Goal: Information Seeking & Learning: Learn about a topic

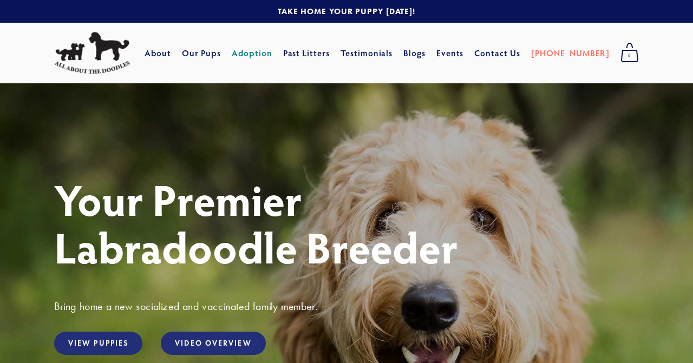
click at [272, 53] on link "Adoption" at bounding box center [252, 52] width 41 height 19
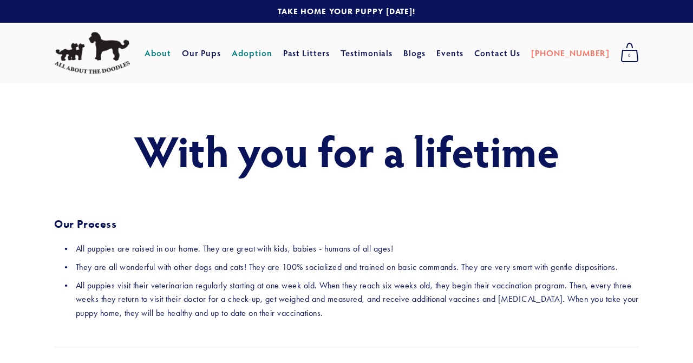
click at [171, 56] on link "About" at bounding box center [158, 52] width 27 height 19
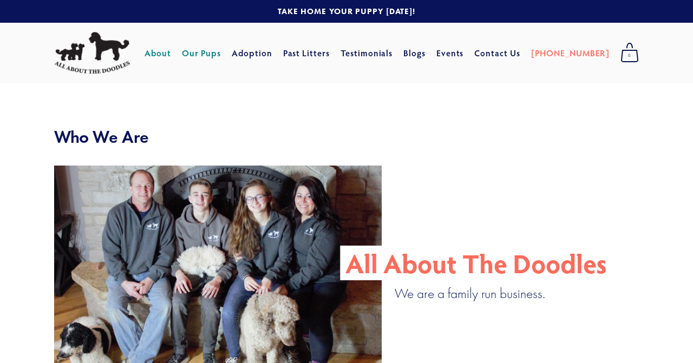
click at [222, 53] on link "Our Pups" at bounding box center [202, 52] width 40 height 19
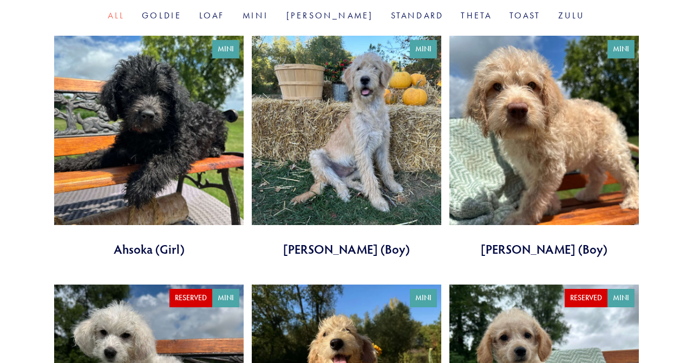
scroll to position [398, 0]
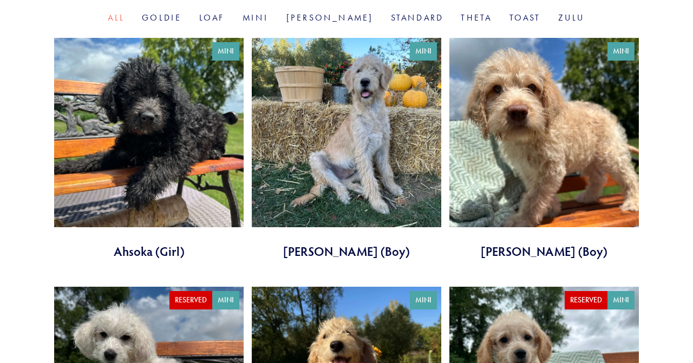
click at [373, 165] on link at bounding box center [347, 149] width 190 height 222
click at [492, 178] on link at bounding box center [545, 149] width 190 height 222
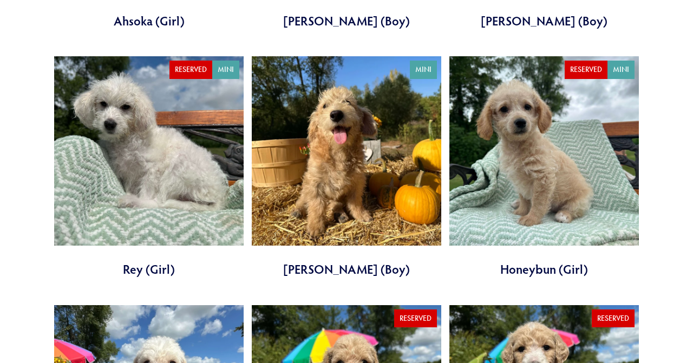
scroll to position [626, 0]
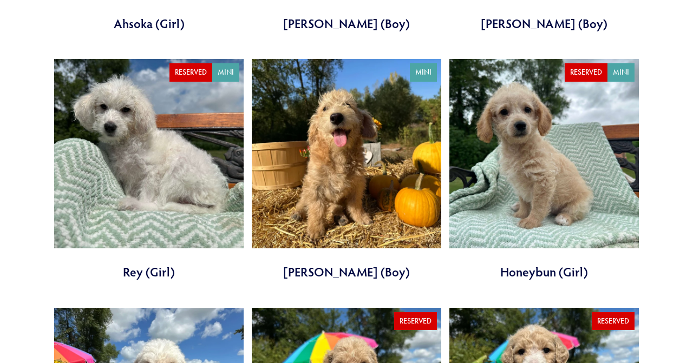
click at [359, 185] on link at bounding box center [347, 170] width 190 height 222
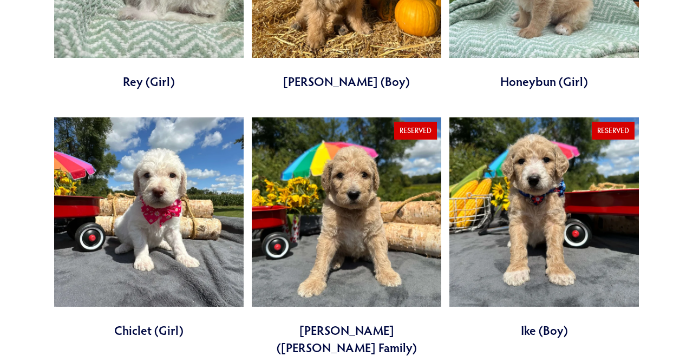
scroll to position [823, 0]
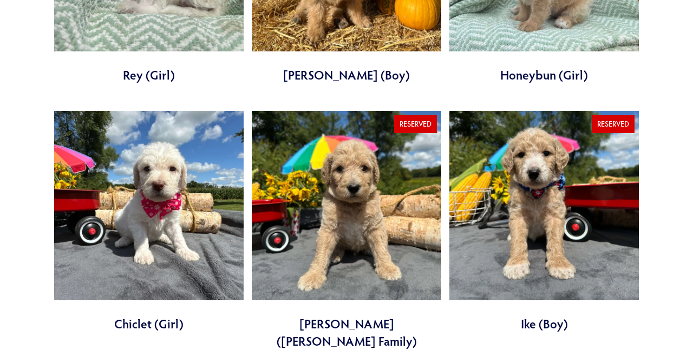
click at [154, 229] on link at bounding box center [149, 222] width 190 height 222
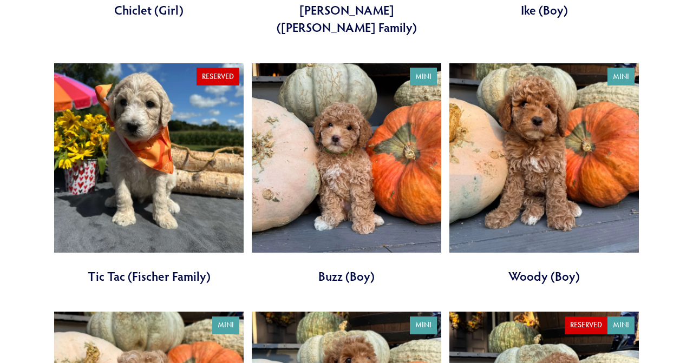
scroll to position [1126, 0]
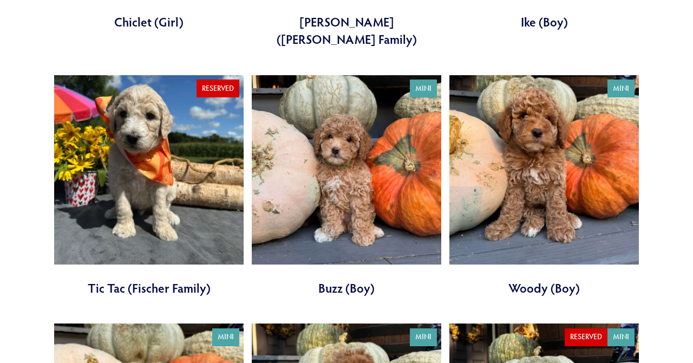
click at [323, 157] on link at bounding box center [347, 186] width 190 height 222
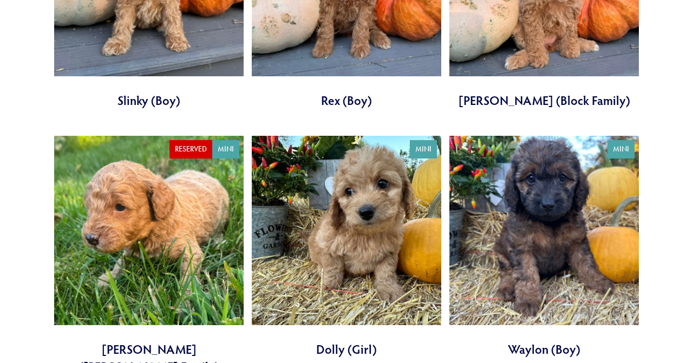
scroll to position [1564, 0]
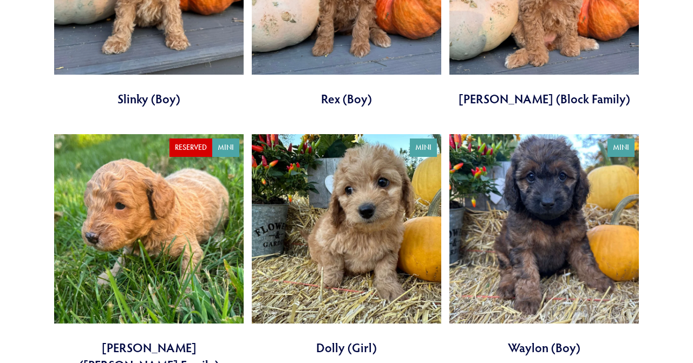
click at [338, 219] on link at bounding box center [347, 245] width 190 height 222
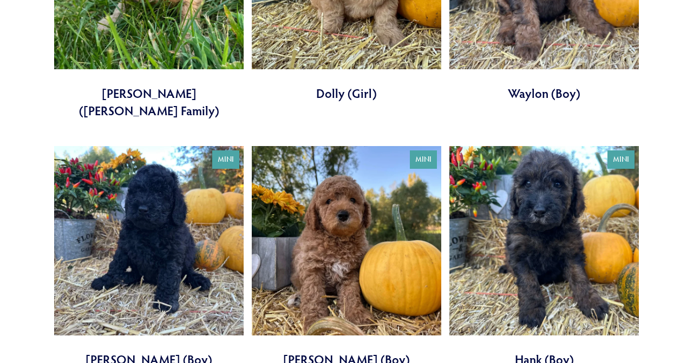
scroll to position [1824, 0]
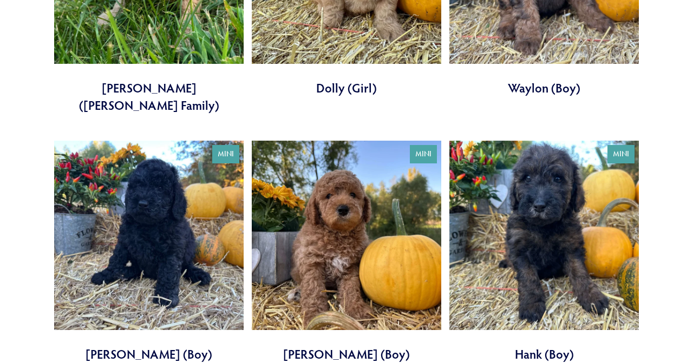
click at [333, 204] on link at bounding box center [347, 252] width 190 height 222
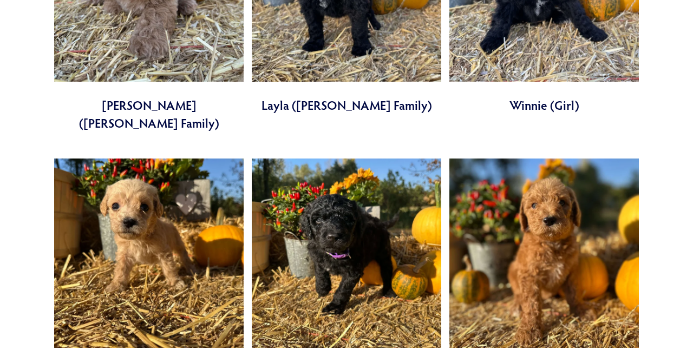
scroll to position [2323, 0]
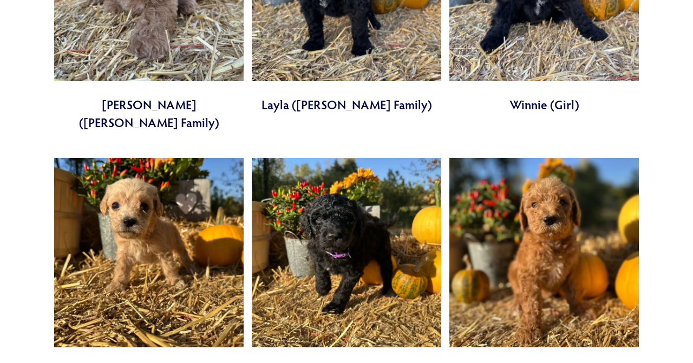
click at [201, 214] on link at bounding box center [149, 269] width 190 height 222
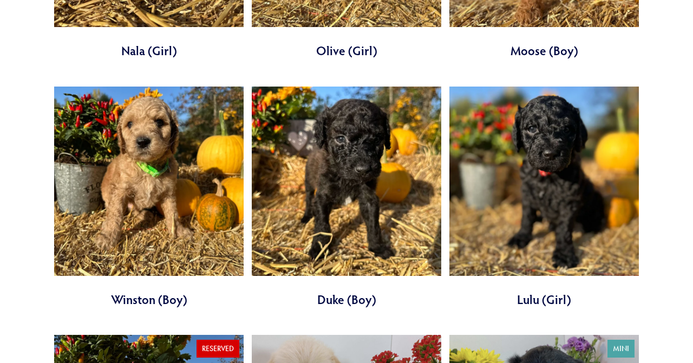
scroll to position [2642, 0]
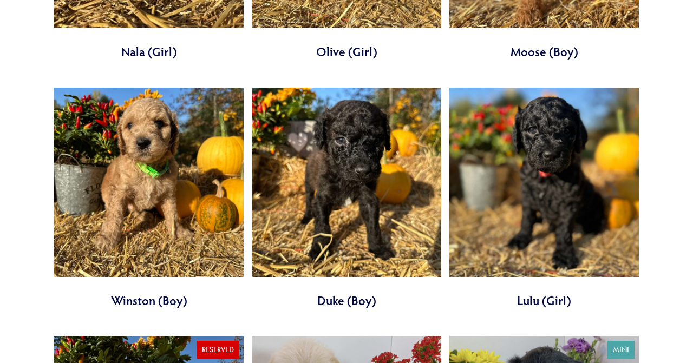
click at [193, 139] on link at bounding box center [149, 199] width 190 height 222
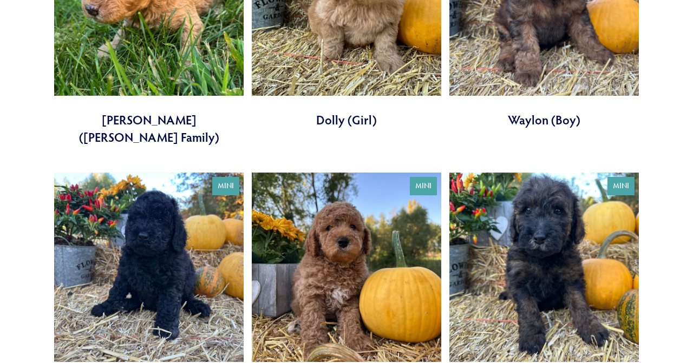
scroll to position [1654, 0]
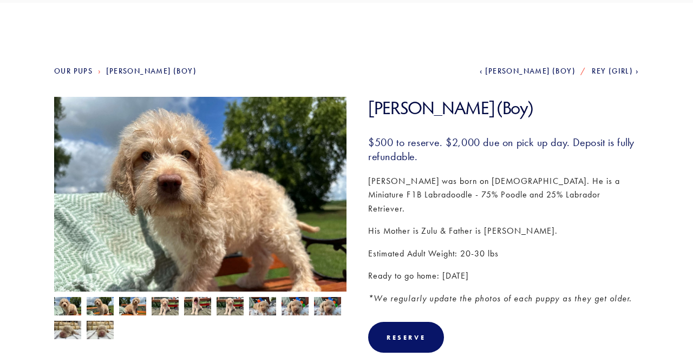
scroll to position [82, 0]
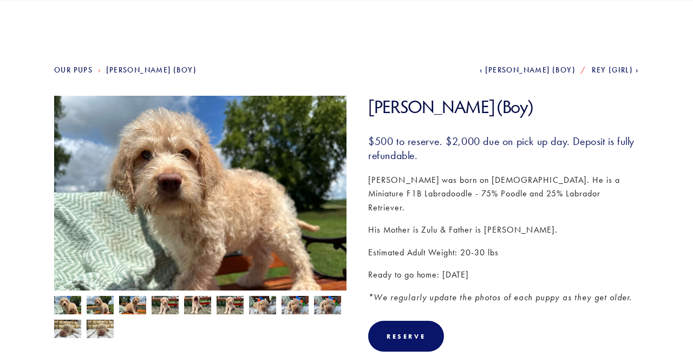
click at [89, 303] on img at bounding box center [100, 306] width 27 height 21
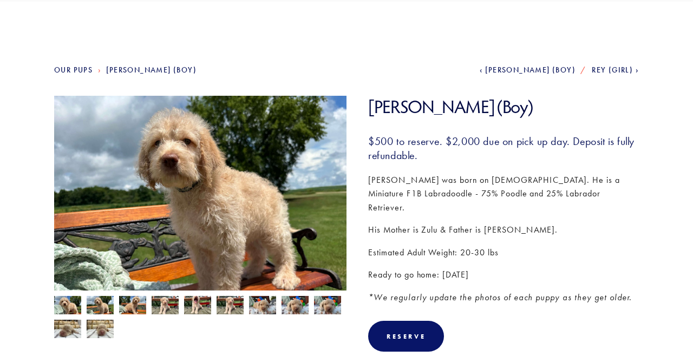
click at [133, 304] on img at bounding box center [132, 306] width 27 height 21
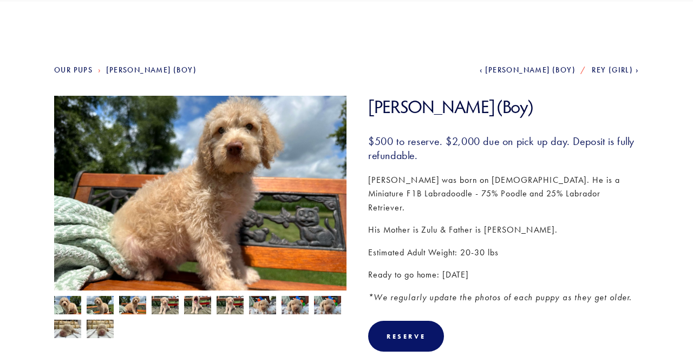
click at [167, 303] on img at bounding box center [165, 306] width 27 height 21
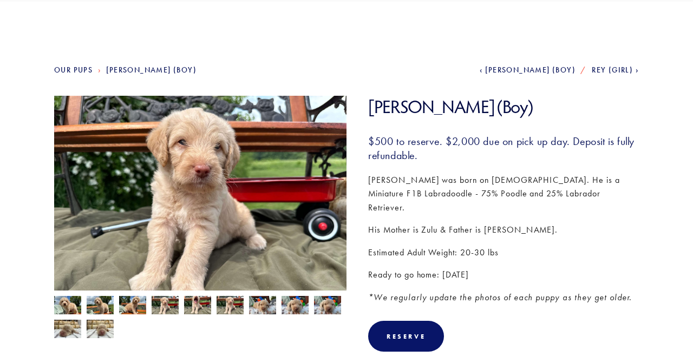
click at [199, 307] on img at bounding box center [197, 306] width 27 height 21
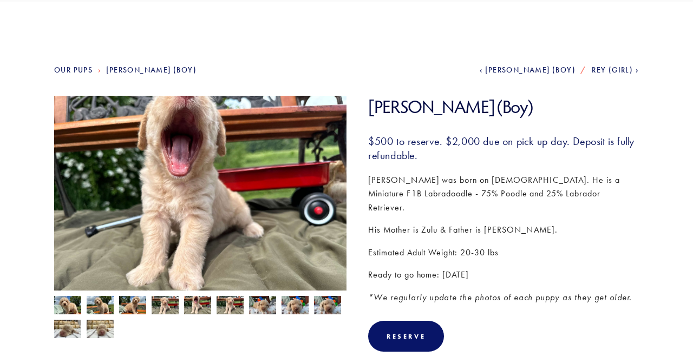
click at [231, 303] on img at bounding box center [230, 306] width 27 height 21
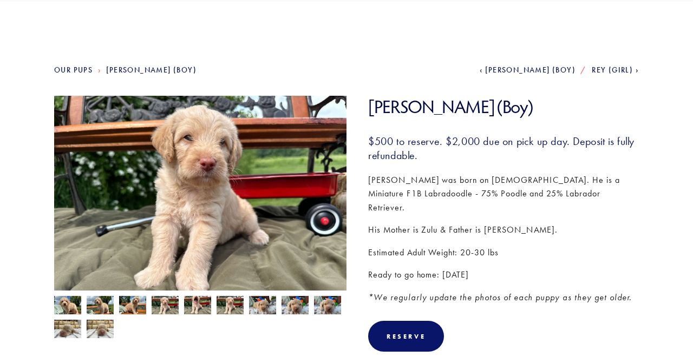
click at [198, 306] on img at bounding box center [197, 306] width 27 height 21
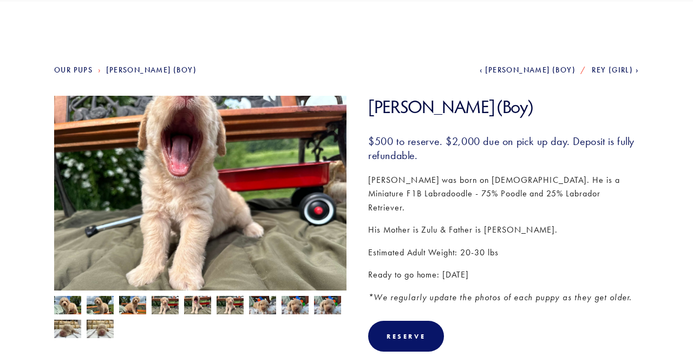
click at [261, 311] on img at bounding box center [262, 305] width 27 height 21
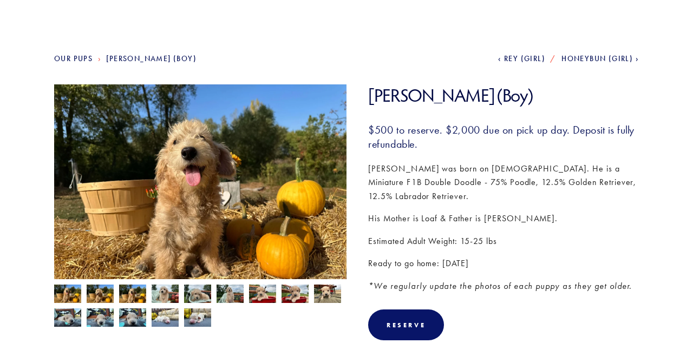
scroll to position [94, 0]
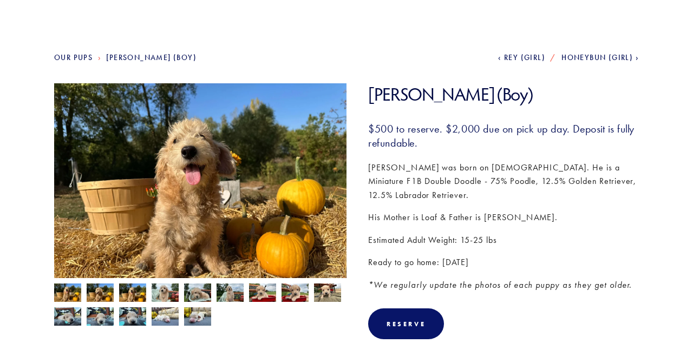
click at [132, 295] on img at bounding box center [132, 294] width 27 height 21
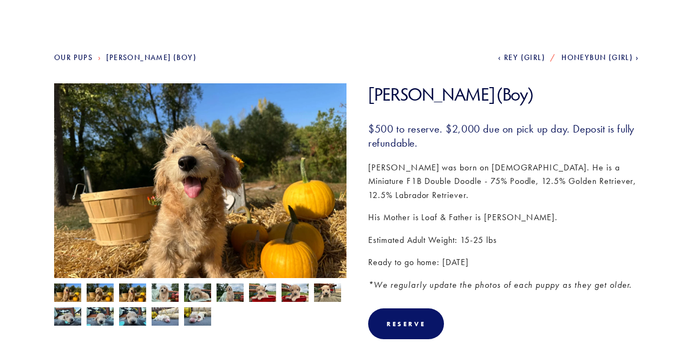
click at [163, 291] on img at bounding box center [165, 294] width 27 height 21
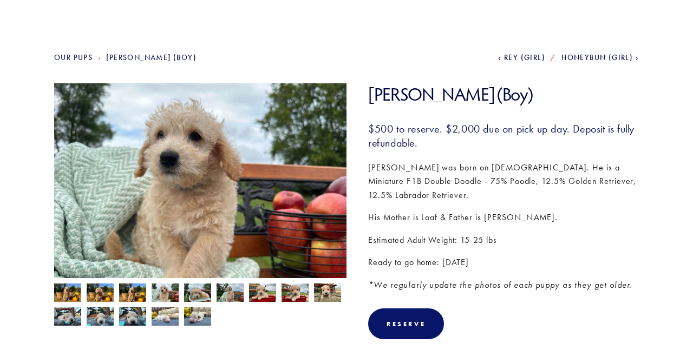
click at [198, 294] on img at bounding box center [197, 293] width 27 height 21
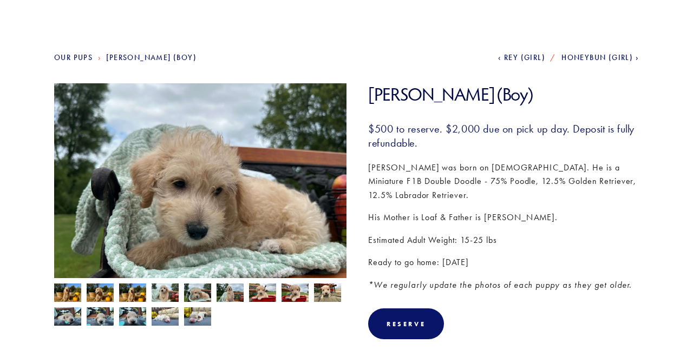
click at [231, 295] on img at bounding box center [230, 294] width 27 height 21
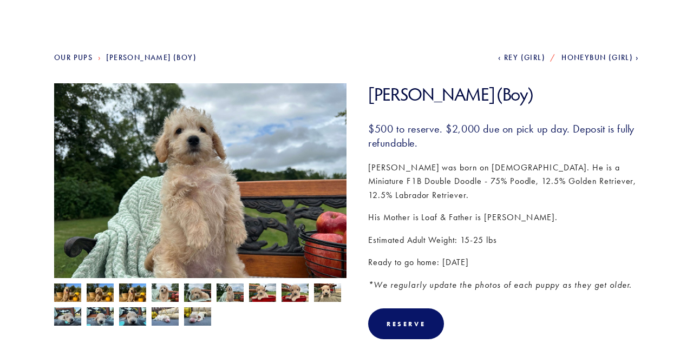
click at [261, 294] on img at bounding box center [262, 294] width 27 height 21
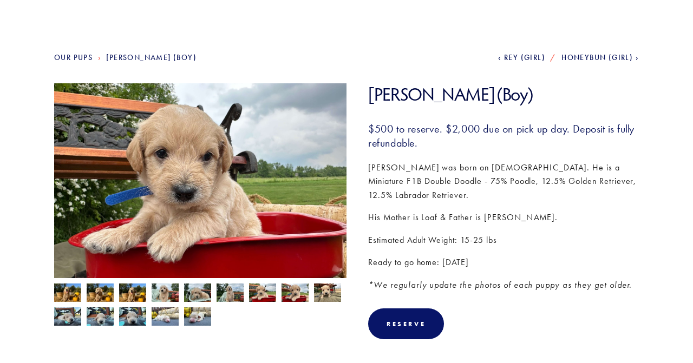
click at [291, 294] on img at bounding box center [295, 294] width 27 height 21
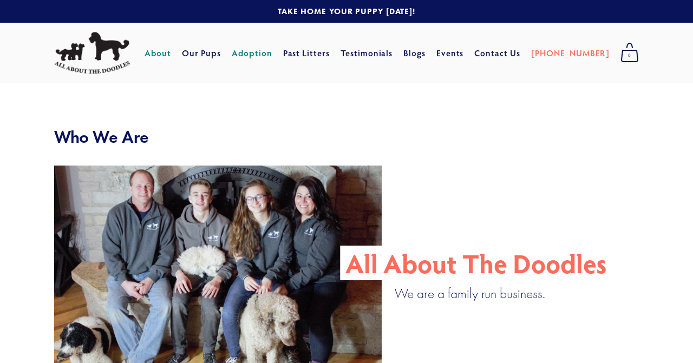
click at [270, 53] on link "Adoption" at bounding box center [252, 52] width 41 height 19
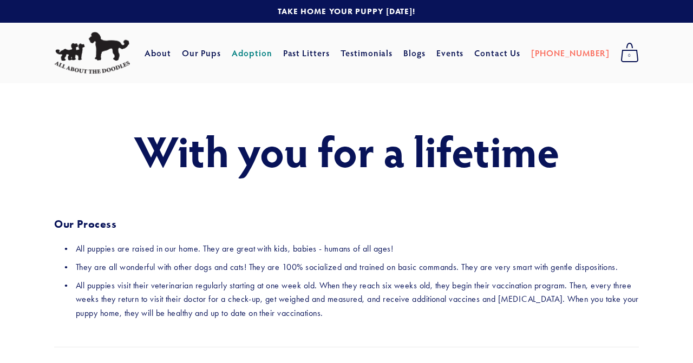
click at [272, 53] on link "Adoption" at bounding box center [252, 52] width 41 height 19
